Goal: Information Seeking & Learning: Learn about a topic

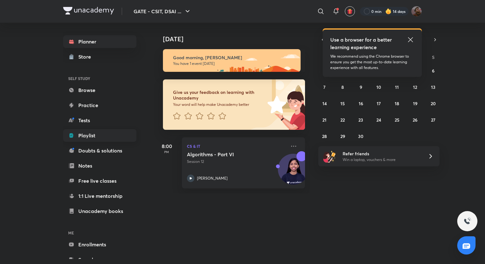
click at [85, 139] on link "Playlist" at bounding box center [99, 135] width 73 height 13
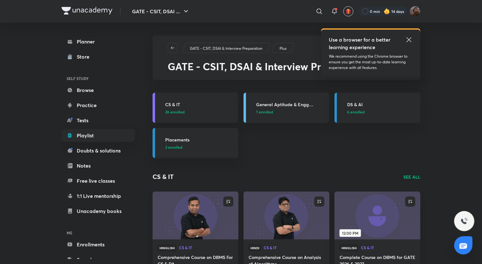
click at [216, 111] on p "26 enrolled" at bounding box center [199, 112] width 69 height 6
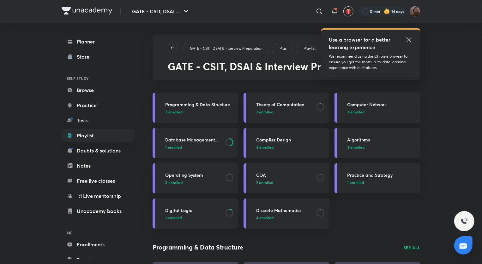
click at [212, 152] on link "Database Management System 1 enrolled" at bounding box center [195, 143] width 86 height 30
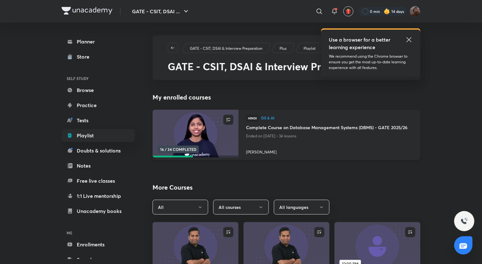
click at [273, 130] on h4 "Complete Course on Database Management Systems (DBMS) - GATE 2025/26" at bounding box center [329, 128] width 167 height 8
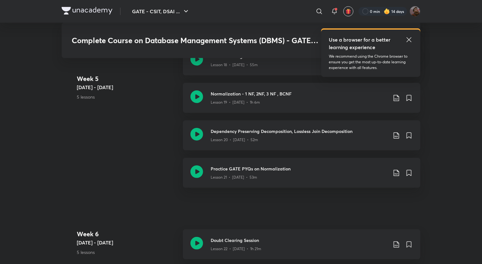
scroll to position [1188, 0]
click at [273, 130] on h3 "Dependency Preserving Decomposition, Lossless Join Decomposition" at bounding box center [298, 132] width 177 height 7
click at [397, 137] on icon at bounding box center [396, 137] width 8 height 8
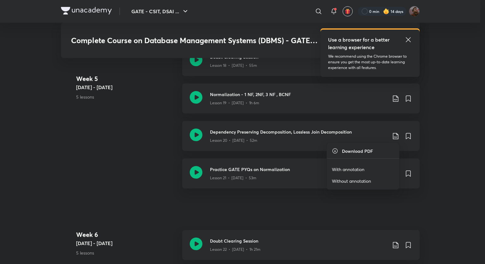
click at [362, 173] on li "With annotation" at bounding box center [363, 170] width 72 height 12
click at [344, 171] on p "With annotation" at bounding box center [348, 169] width 33 height 7
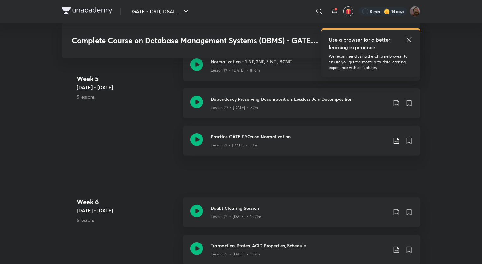
scroll to position [1221, 0]
click at [277, 140] on div "Lesson 21 • [DATE] • 53m" at bounding box center [298, 144] width 177 height 8
